Goal: Information Seeking & Learning: Learn about a topic

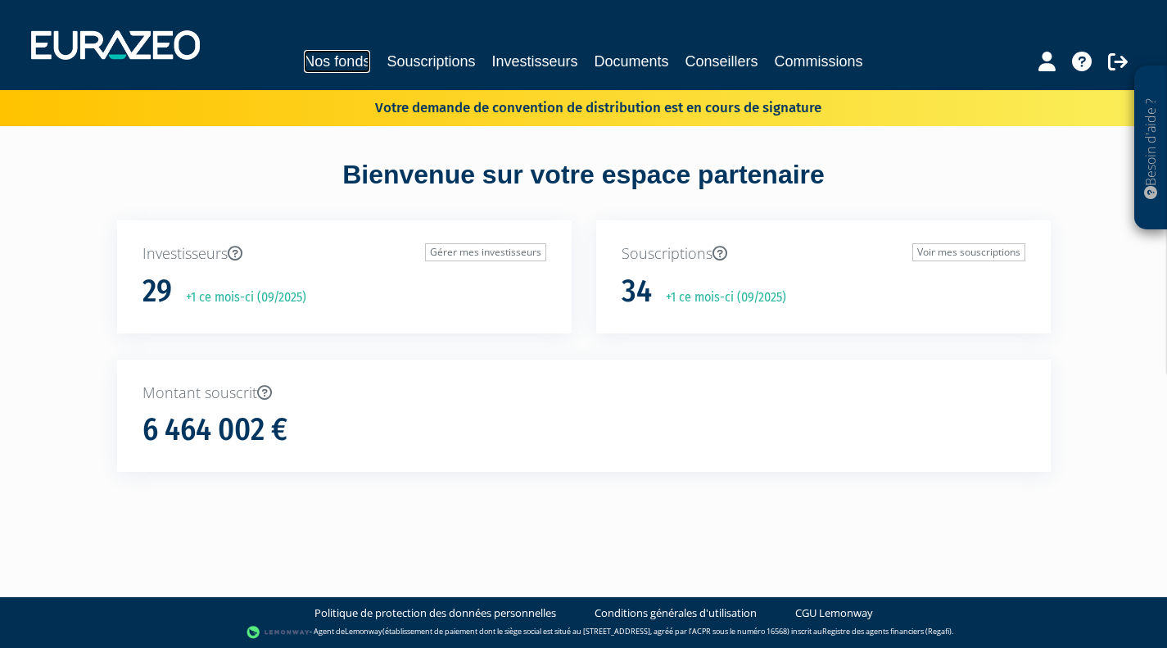
click at [347, 61] on link "Nos fonds" at bounding box center [337, 61] width 66 height 23
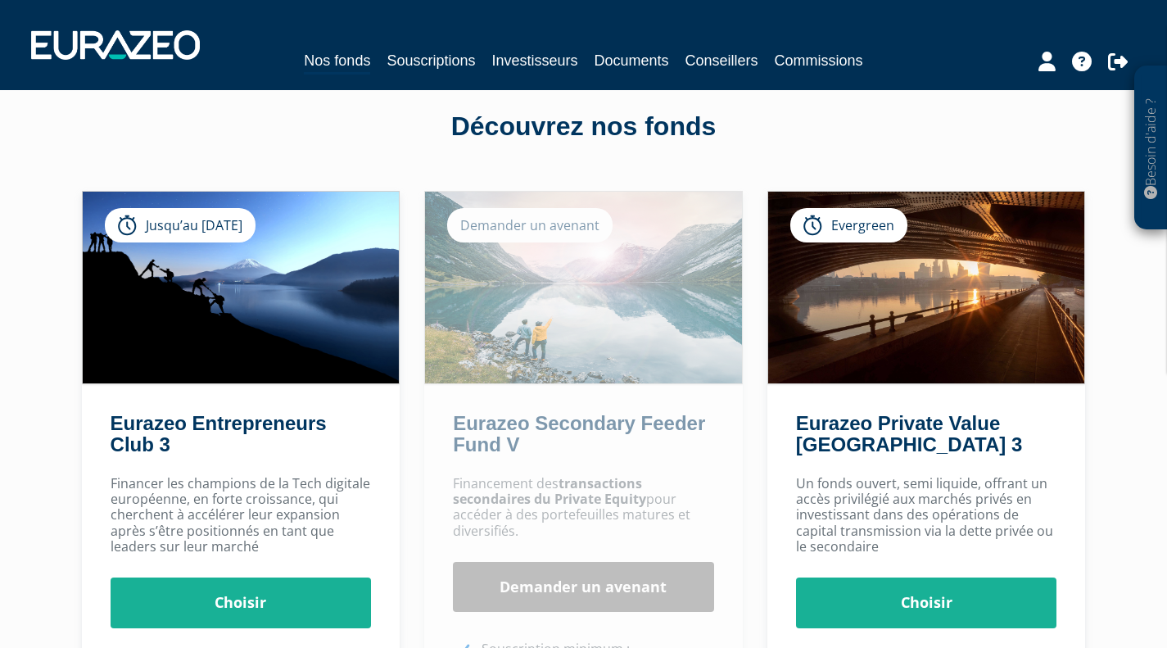
scroll to position [82, 0]
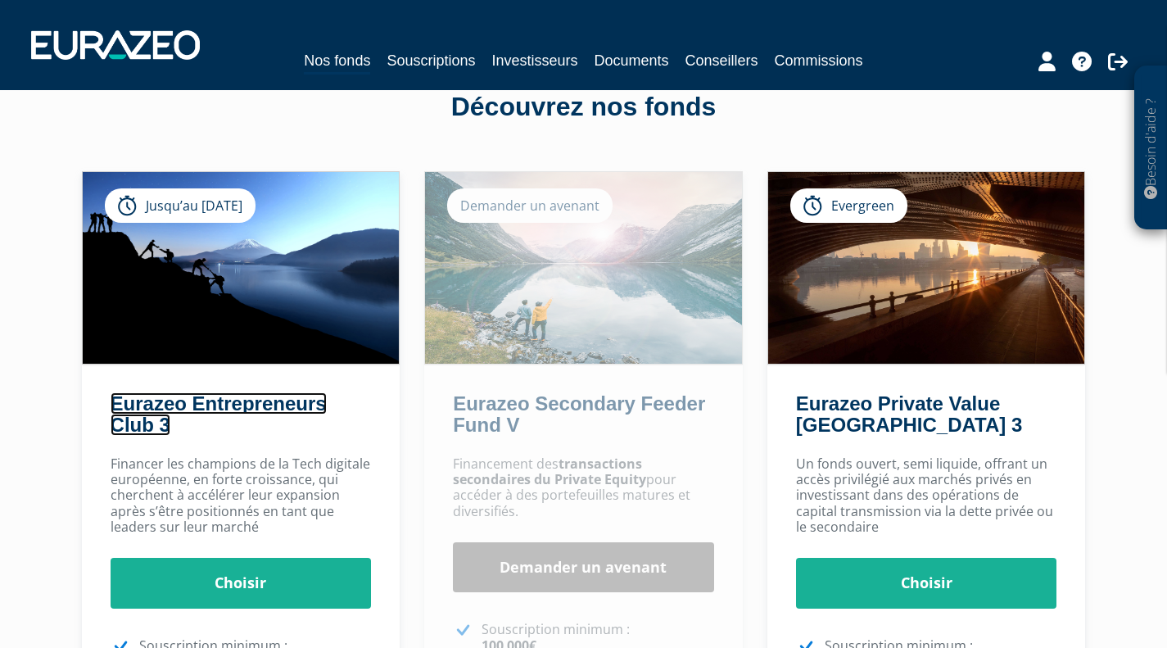
click at [244, 402] on link "Eurazeo Entrepreneurs Club 3" at bounding box center [219, 413] width 216 height 43
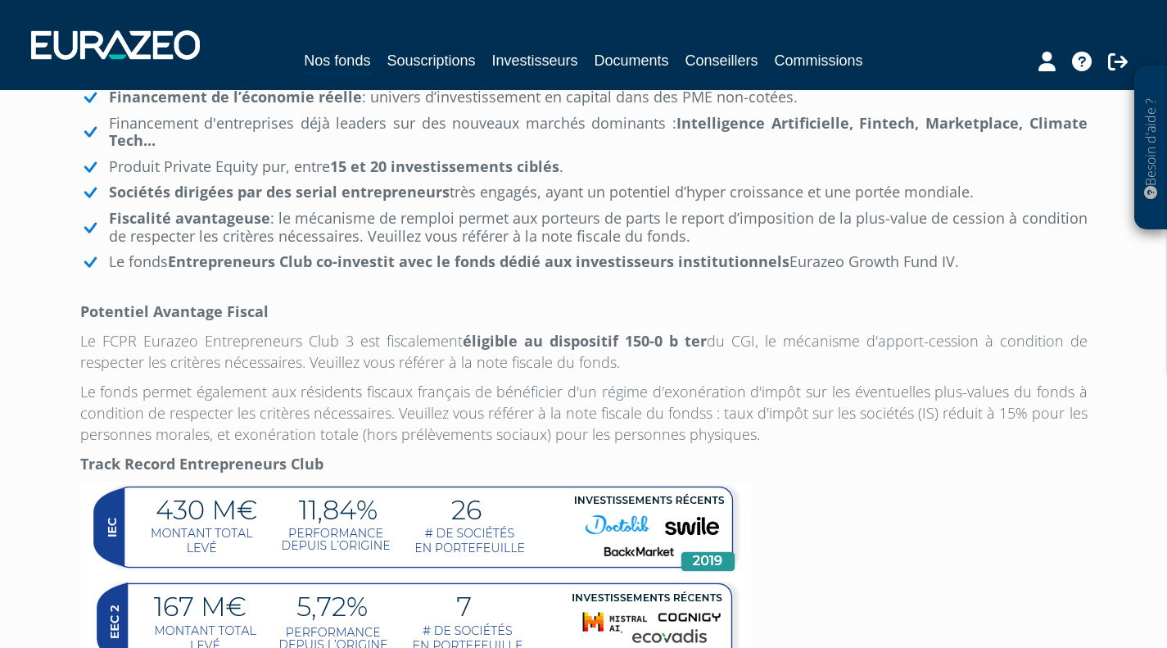
scroll to position [737, 0]
